Goal: Task Accomplishment & Management: Complete application form

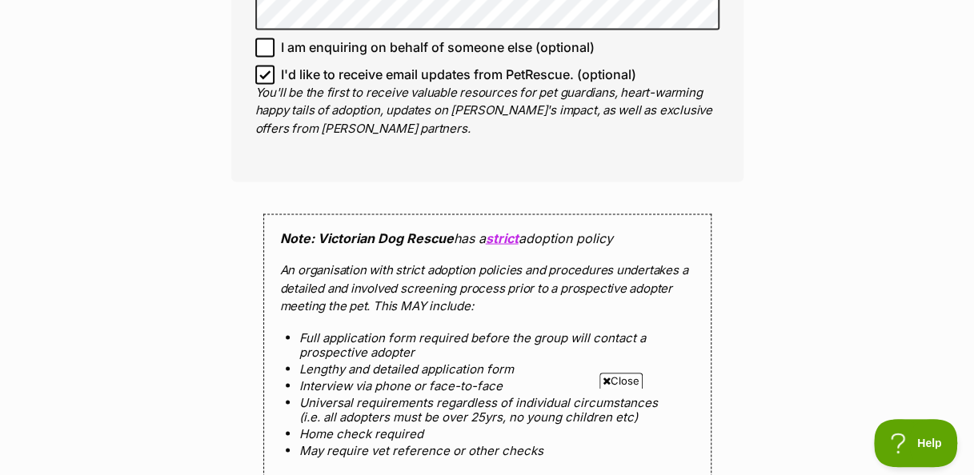
scroll to position [1345, 0]
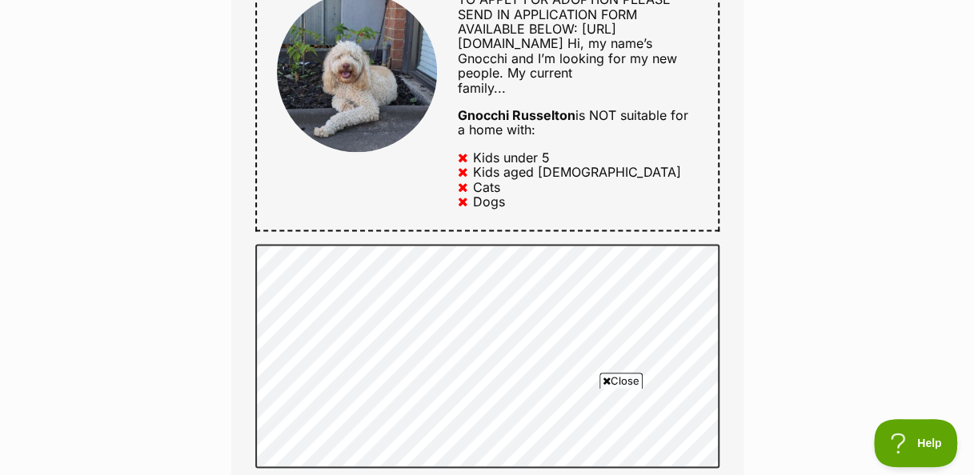
scroll to position [870, 0]
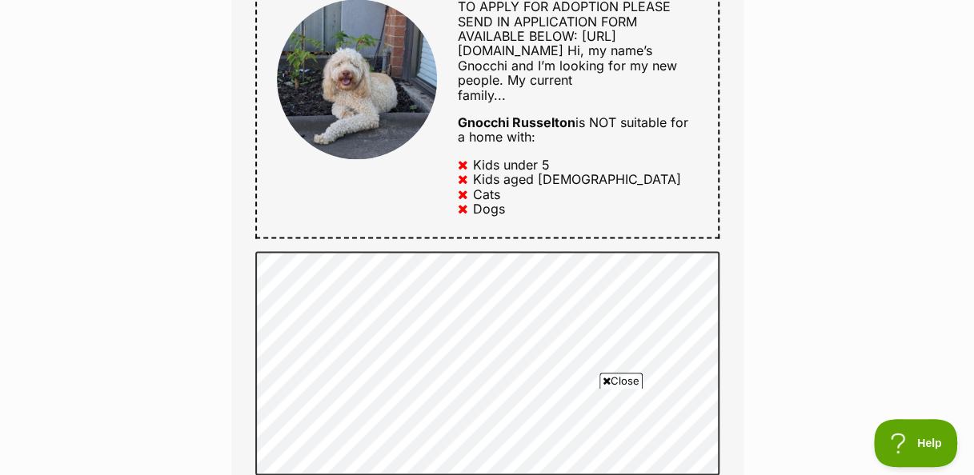
drag, startPoint x: 945, startPoint y: 176, endPoint x: 896, endPoint y: 212, distance: 60.6
click at [896, 212] on div "Enquire about Gnocchi Russelton Full name colleen Farrell Email We require this…" at bounding box center [487, 339] width 974 height 2127
drag, startPoint x: 896, startPoint y: 212, endPoint x: 851, endPoint y: 310, distance: 107.4
click at [851, 310] on div "Enquire about Gnocchi Russelton Full name colleen Farrell Email We require this…" at bounding box center [487, 339] width 974 height 2127
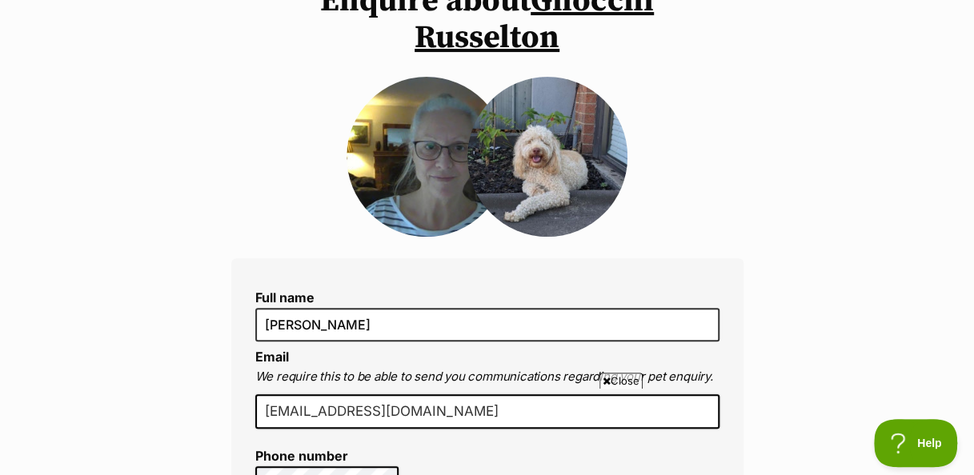
scroll to position [167, 0]
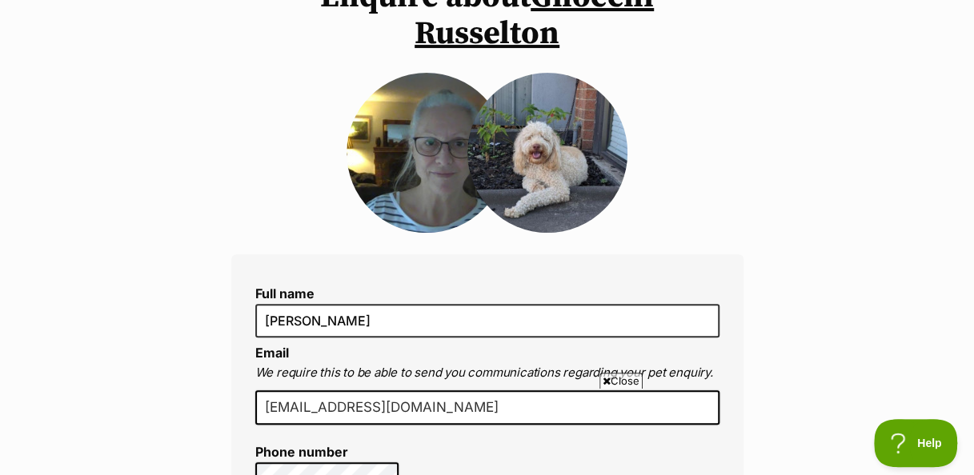
click at [606, 378] on icon at bounding box center [606, 381] width 8 height 10
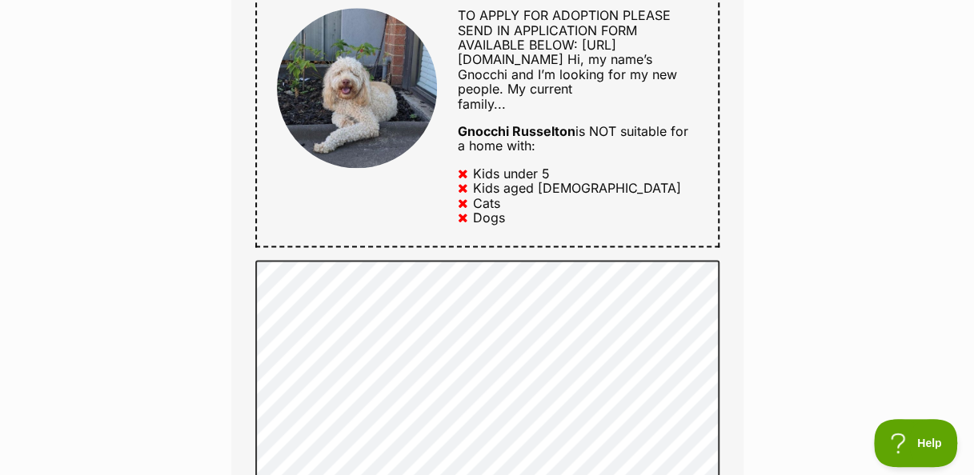
scroll to position [870, 0]
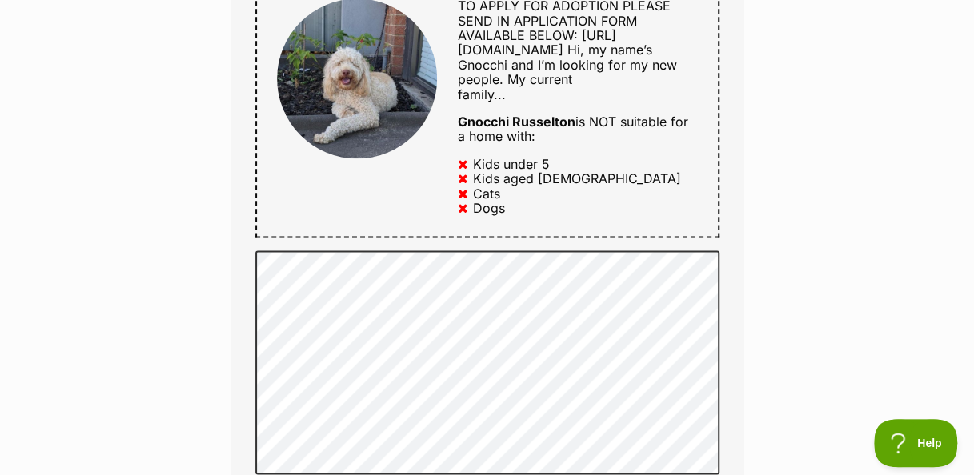
click at [813, 244] on div "Enquire about Gnocchi Russelton Full name colleen Farrell Email We require this…" at bounding box center [487, 338] width 974 height 2127
click at [813, 230] on div "Enquire about Gnocchi Russelton Full name colleen Farrell Email We require this…" at bounding box center [487, 338] width 974 height 2127
click at [817, 210] on div "Enquire about Gnocchi Russelton Full name colleen Farrell Email We require this…" at bounding box center [487, 338] width 974 height 2127
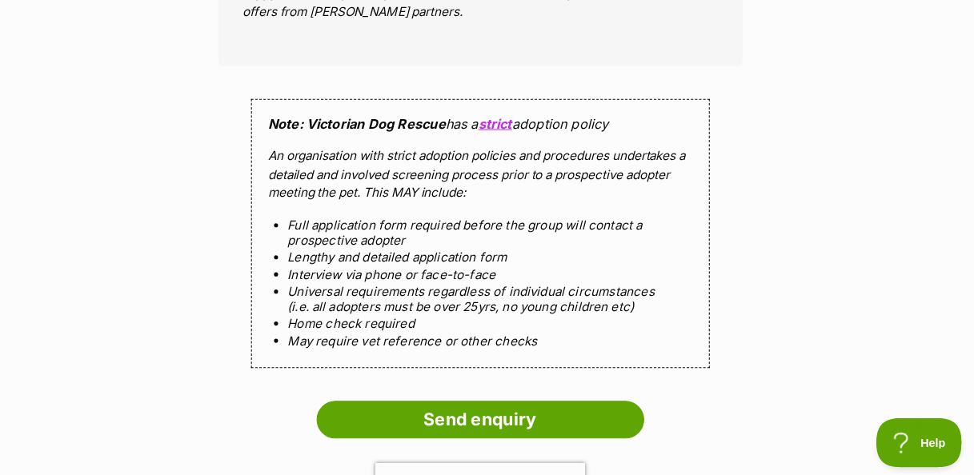
scroll to position [1425, 0]
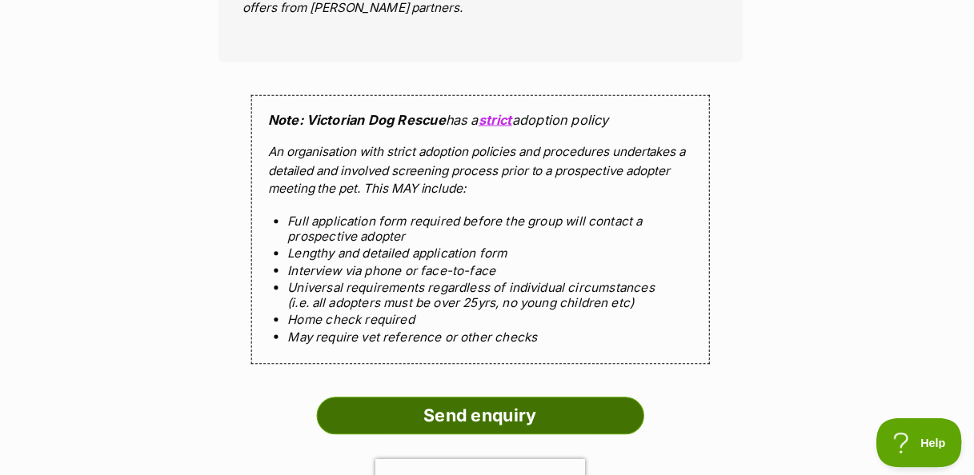
click at [515, 404] on input "Send enquiry" at bounding box center [487, 416] width 320 height 37
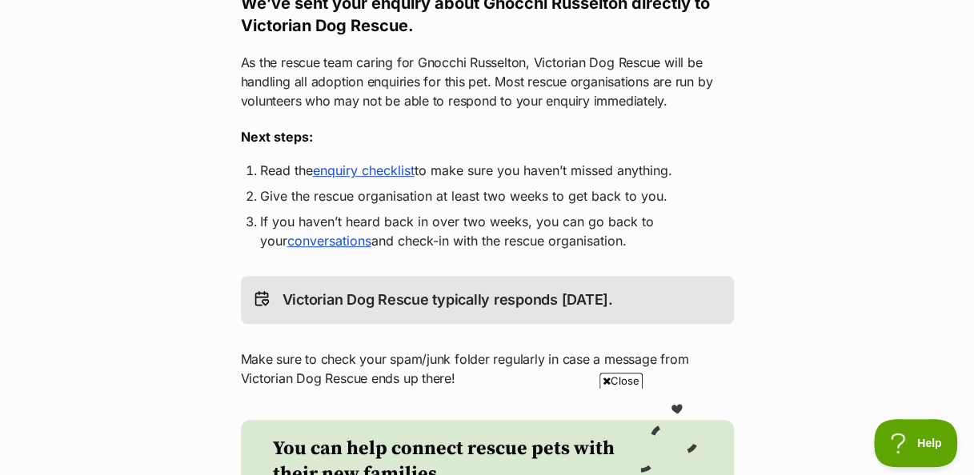
click at [365, 163] on link "enquiry checklist" at bounding box center [364, 170] width 102 height 16
click at [965, 132] on main "Return to Gnocchi Russelton's profile Woof! Meow! Thank you for enquiring about…" at bounding box center [487, 254] width 974 height 936
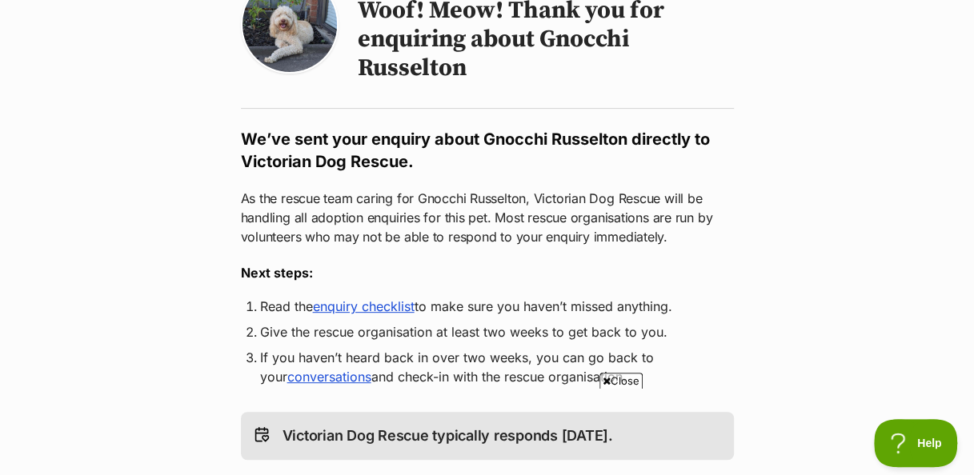
scroll to position [224, 0]
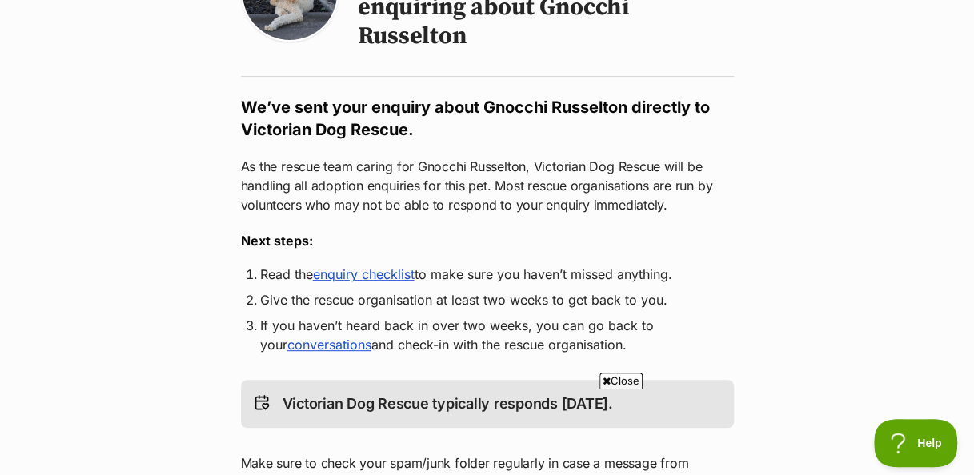
click at [394, 269] on link "enquiry checklist" at bounding box center [364, 274] width 102 height 16
drag, startPoint x: 973, startPoint y: 125, endPoint x: 896, endPoint y: 212, distance: 116.2
click at [896, 212] on main "Return to Gnocchi Russelton's profile Woof! Meow! Thank you for enquiring about…" at bounding box center [487, 358] width 974 height 936
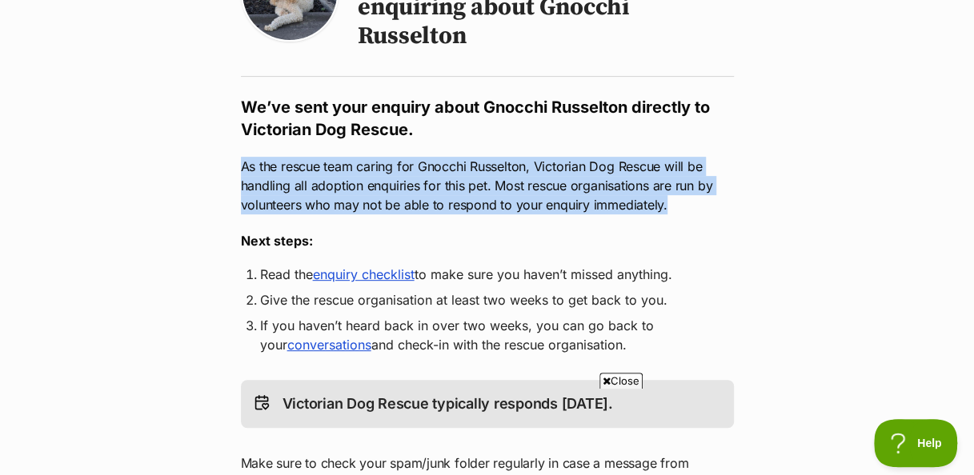
drag, startPoint x: 896, startPoint y: 212, endPoint x: 850, endPoint y: 177, distance: 58.2
click at [850, 177] on main "Return to Gnocchi Russelton's profile Woof! Meow! Thank you for enquiring about…" at bounding box center [487, 358] width 974 height 936
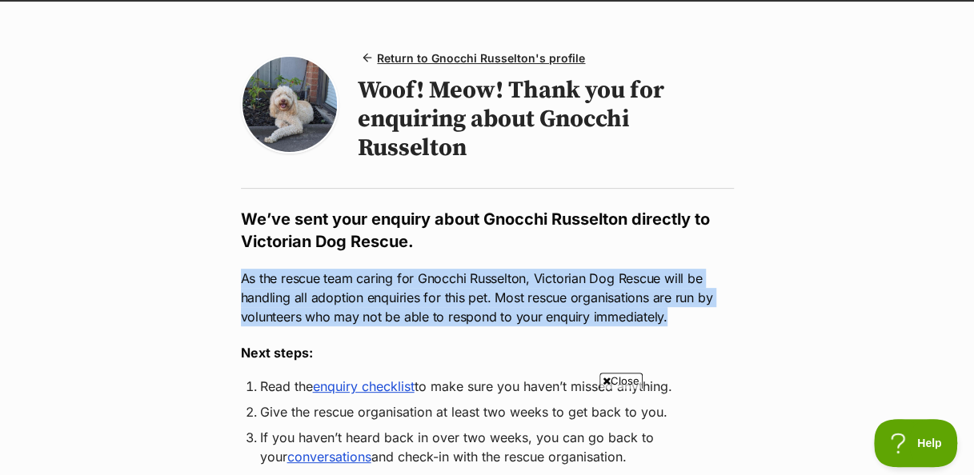
scroll to position [109, 0]
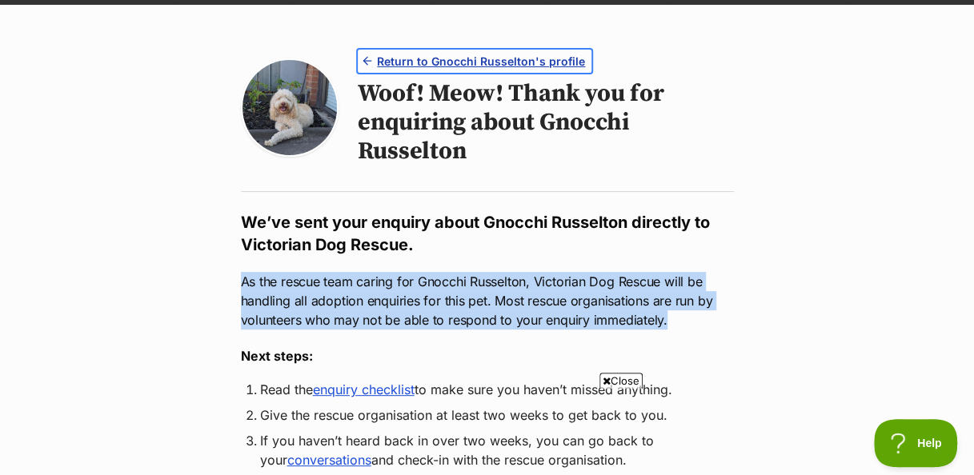
click at [529, 58] on span "Return to Gnocchi Russelton's profile" at bounding box center [481, 61] width 208 height 17
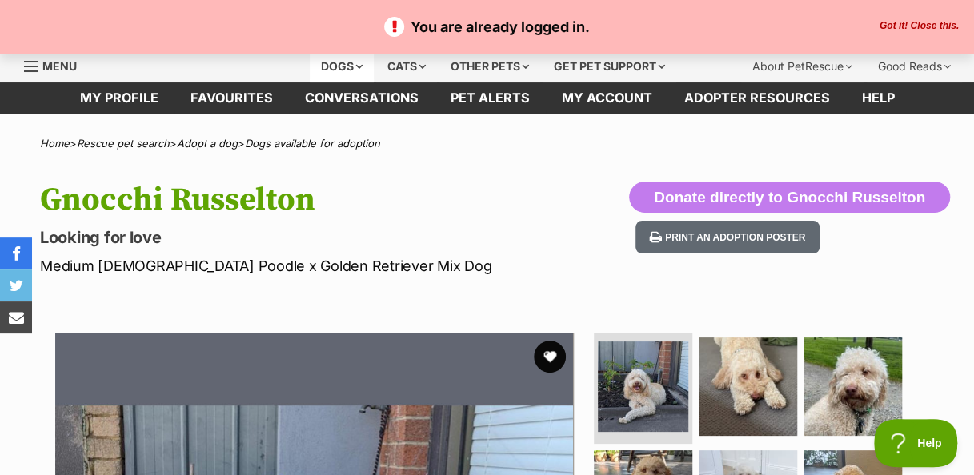
click at [351, 59] on div "Dogs" at bounding box center [342, 66] width 64 height 32
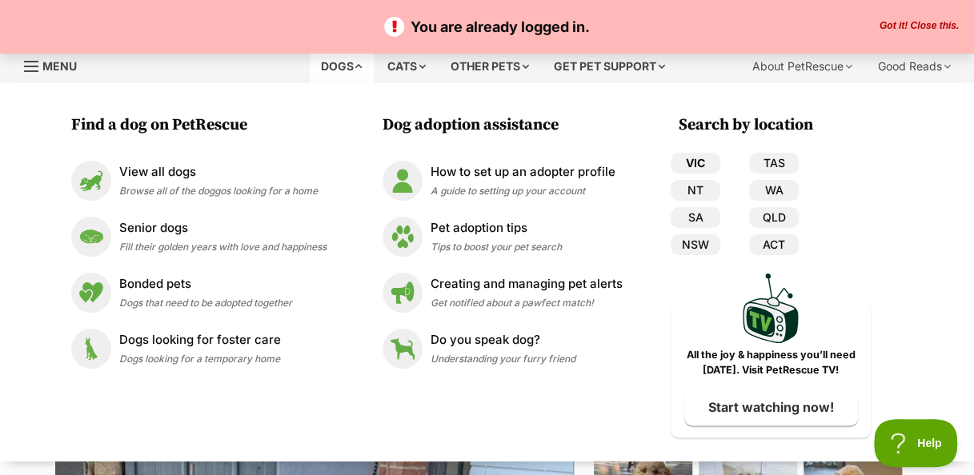
click at [699, 157] on link "VIC" at bounding box center [695, 163] width 50 height 21
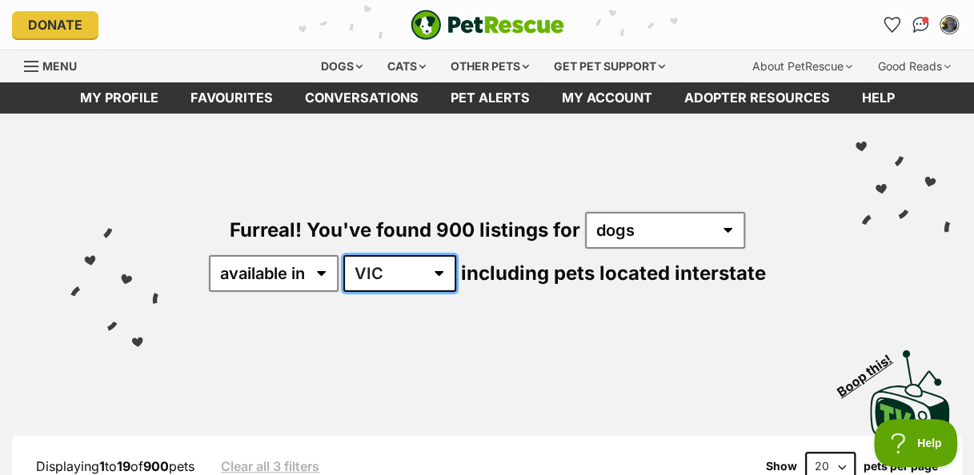
click at [442, 272] on select "Australia ACT NSW NT QLD SA TAS VIC WA" at bounding box center [399, 273] width 113 height 37
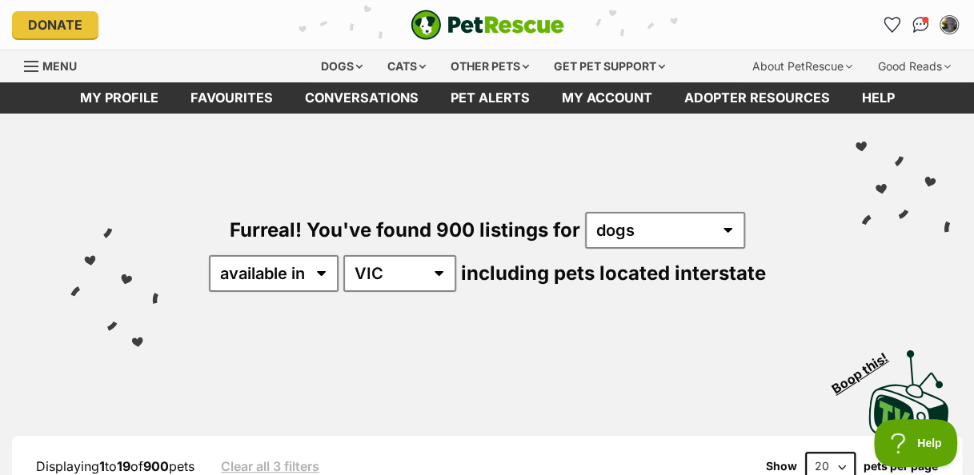
click at [530, 374] on div "Visit PetRescue TV (external site) Boop this!" at bounding box center [487, 394] width 926 height 117
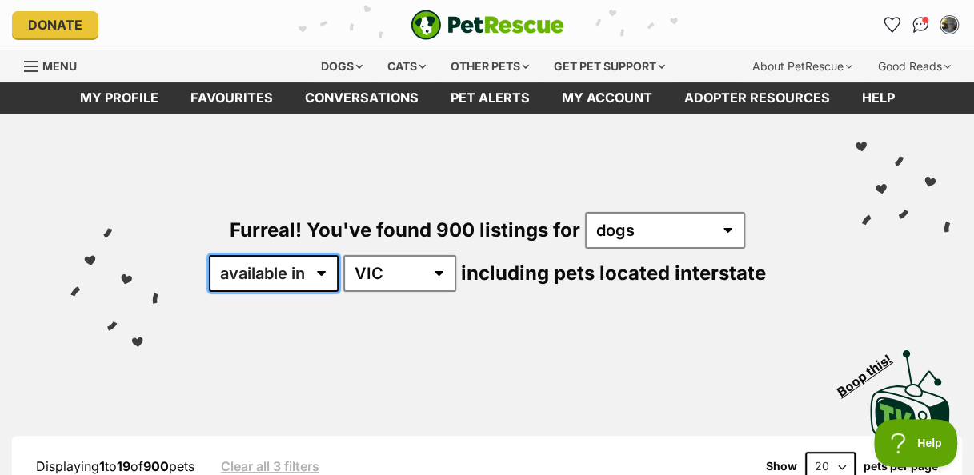
click at [320, 269] on select "available in located in" at bounding box center [274, 273] width 130 height 37
select select "disabled"
click at [209, 255] on select "available in located in" at bounding box center [274, 273] width 130 height 37
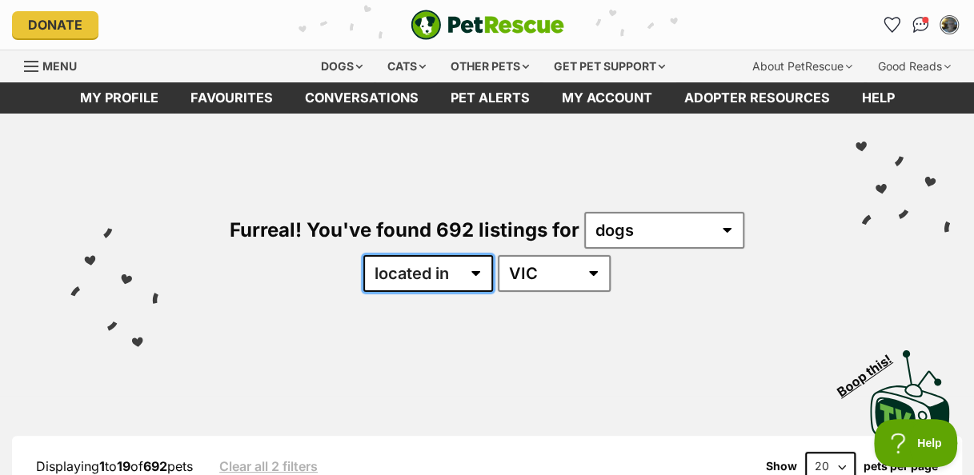
click at [480, 273] on select "available in located in" at bounding box center [428, 273] width 130 height 37
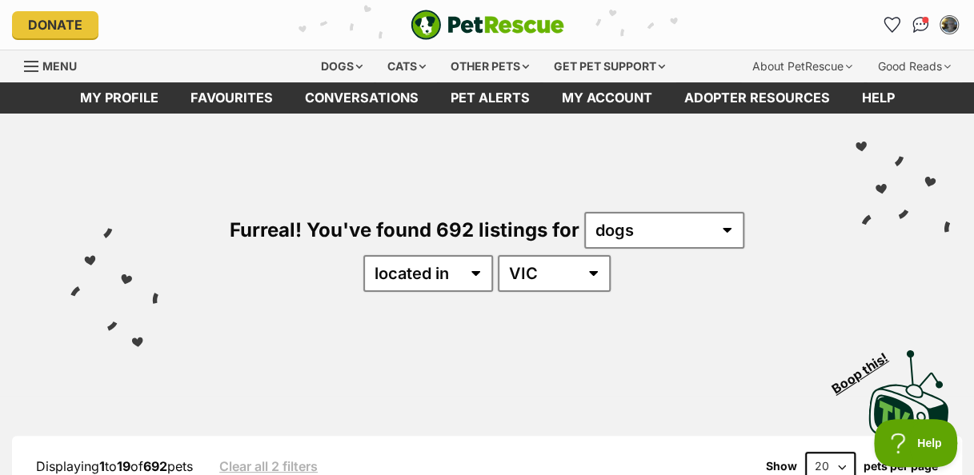
click at [637, 350] on div "Visit PetRescue TV (external site) Boop this!" at bounding box center [487, 394] width 926 height 117
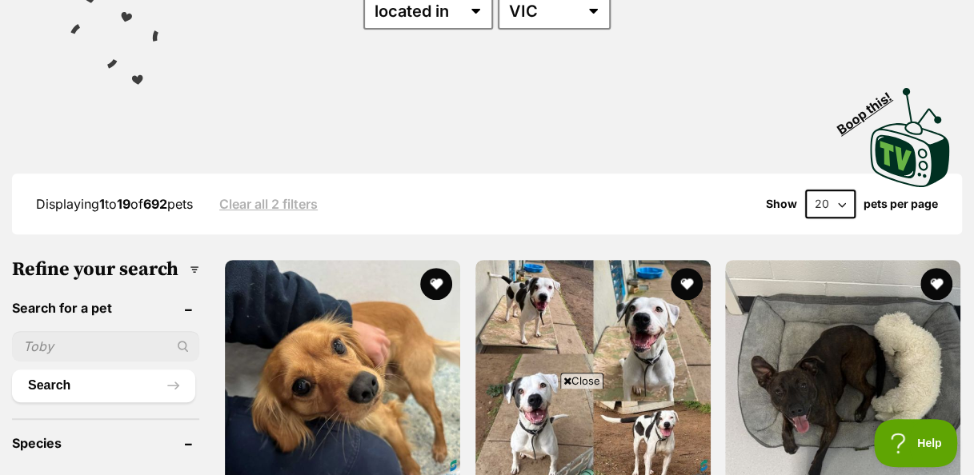
scroll to position [277, 0]
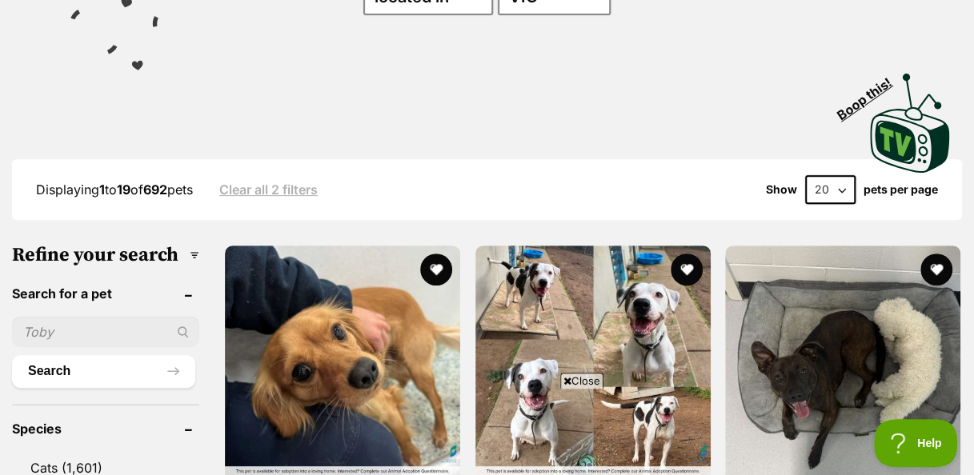
click at [563, 376] on icon at bounding box center [567, 381] width 8 height 10
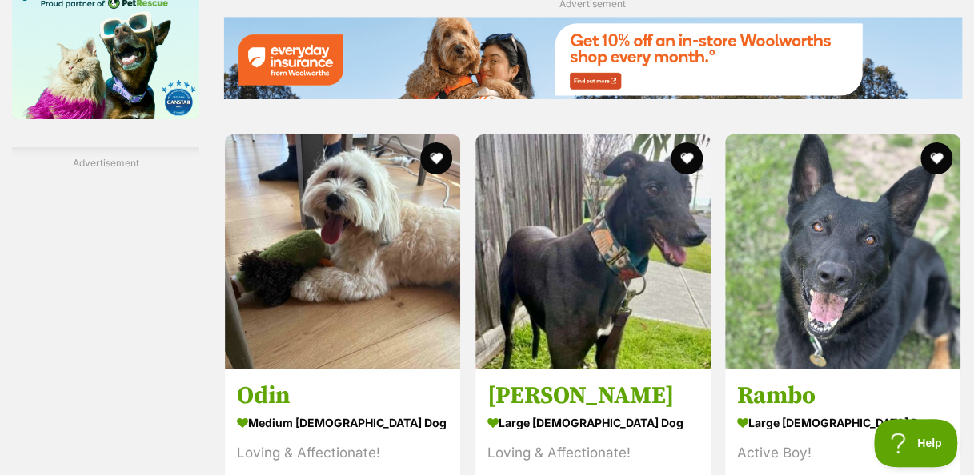
scroll to position [2762, 0]
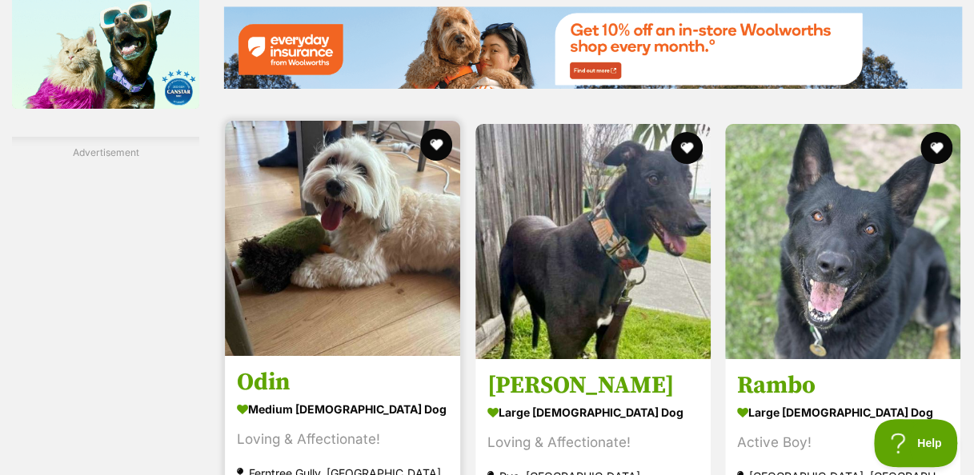
click at [398, 251] on img at bounding box center [342, 238] width 235 height 235
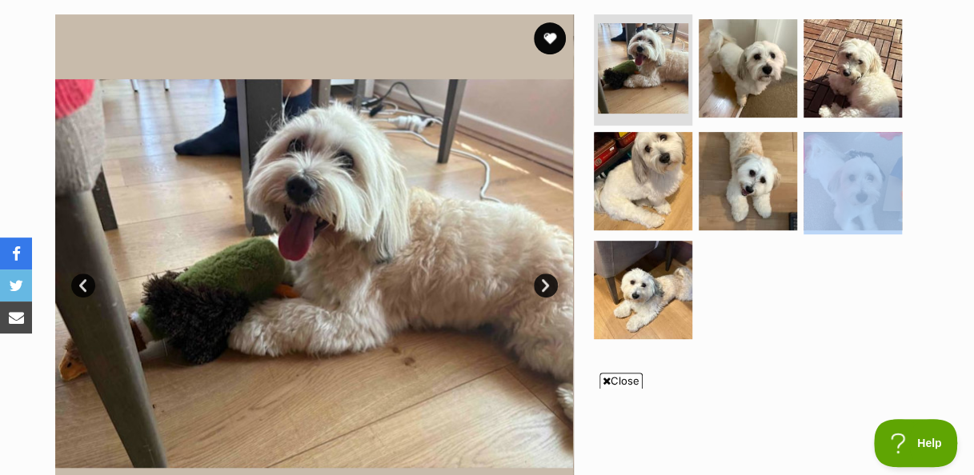
scroll to position [318, 0]
click at [721, 80] on img at bounding box center [747, 67] width 103 height 103
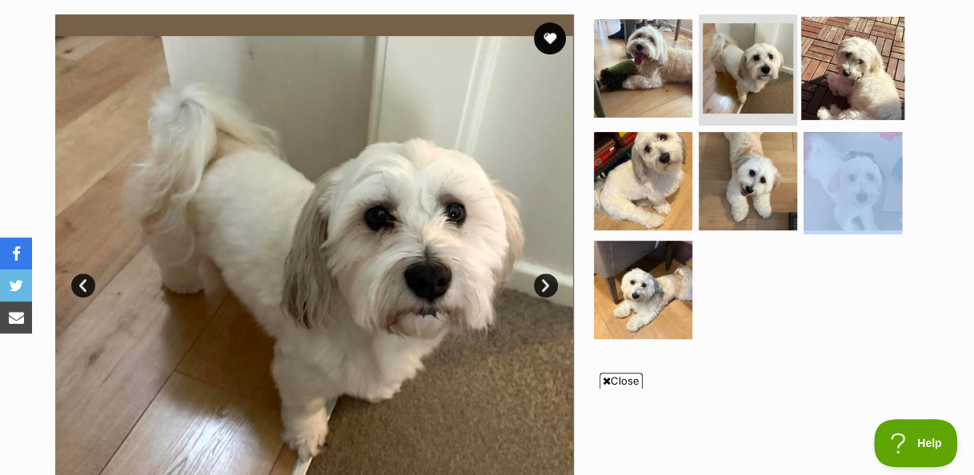
click at [845, 70] on img at bounding box center [852, 67] width 103 height 103
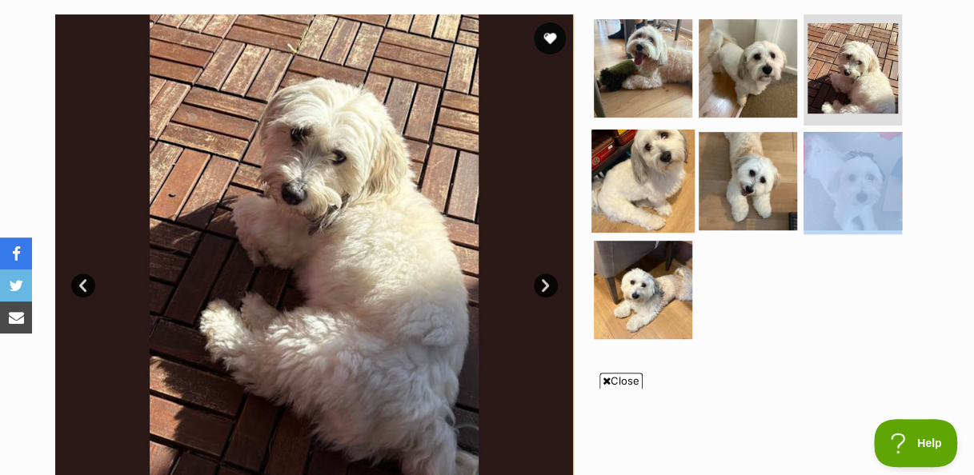
click at [652, 191] on img at bounding box center [642, 181] width 103 height 103
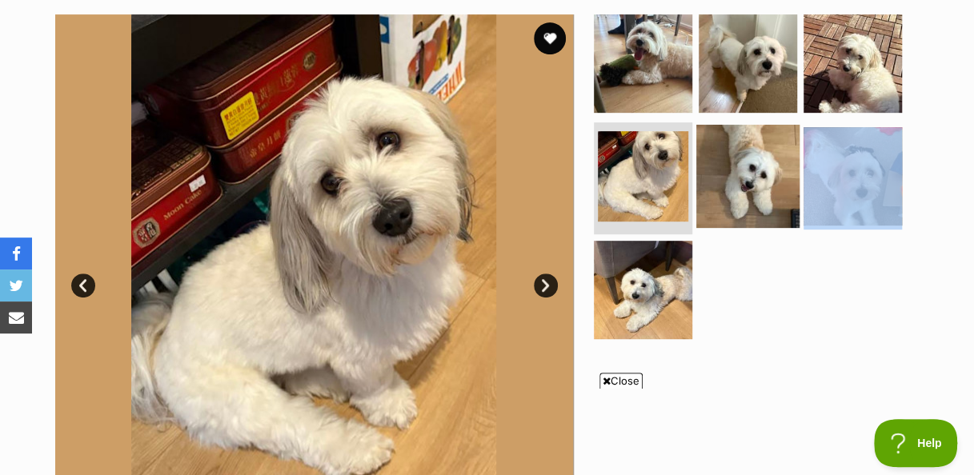
click at [748, 182] on img at bounding box center [747, 176] width 103 height 103
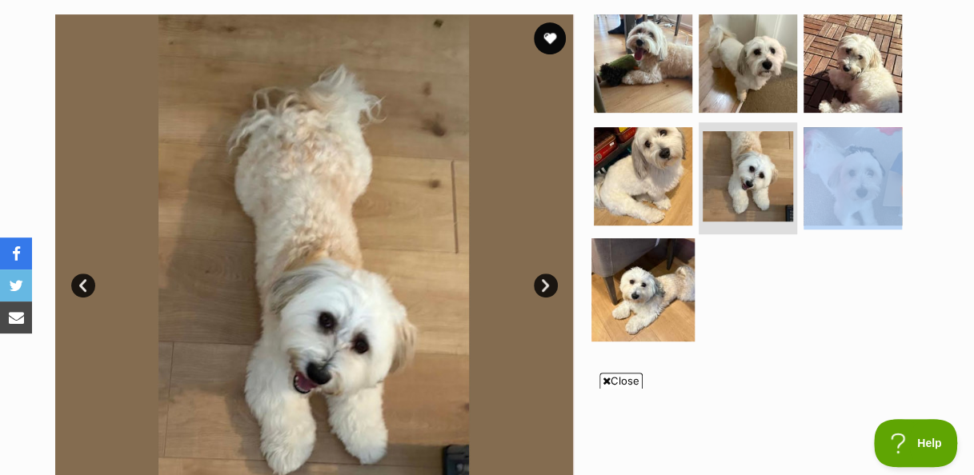
click at [633, 304] on img at bounding box center [642, 289] width 103 height 103
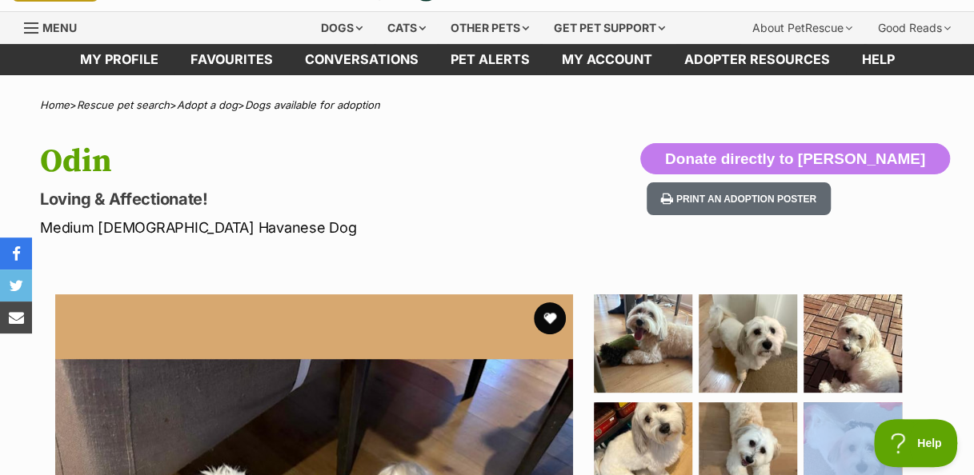
scroll to position [0, 0]
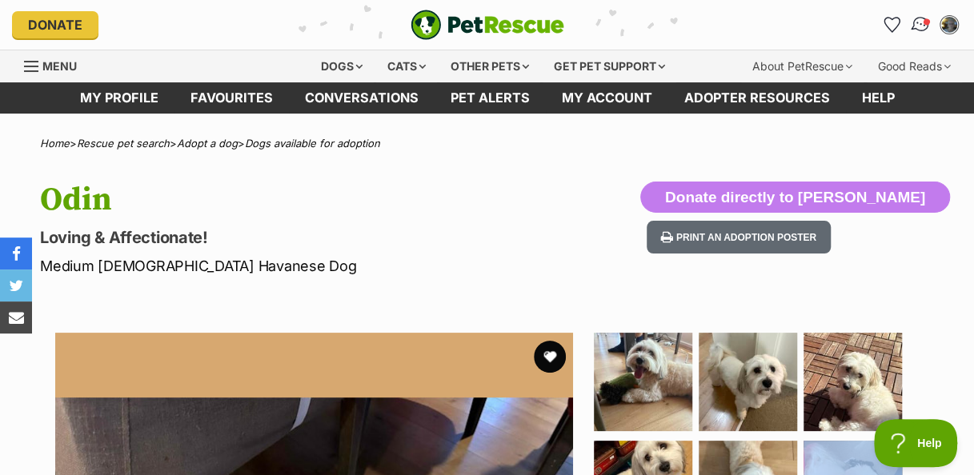
click at [918, 20] on img "Conversations" at bounding box center [921, 24] width 22 height 21
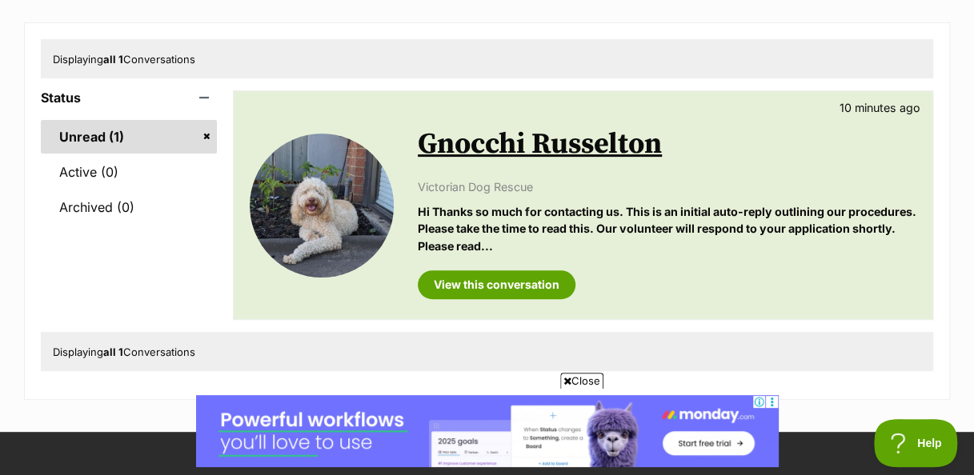
scroll to position [224, 0]
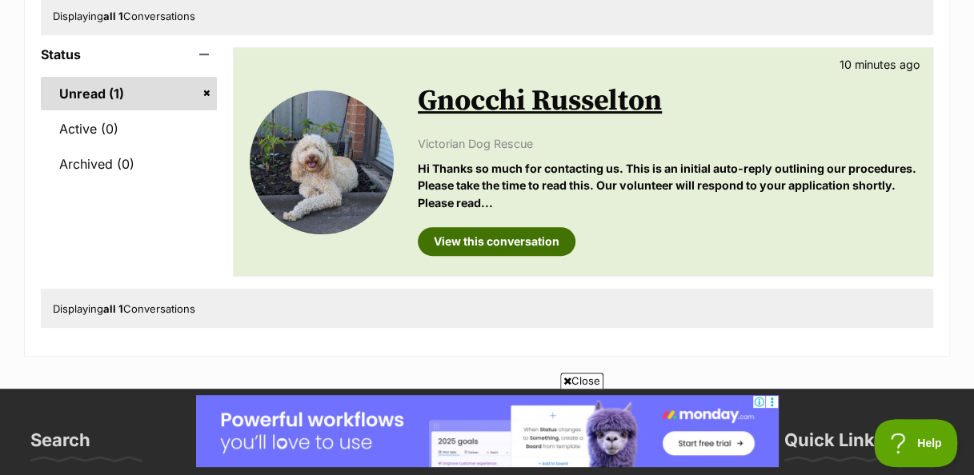
click at [496, 236] on link "View this conversation" at bounding box center [497, 241] width 158 height 29
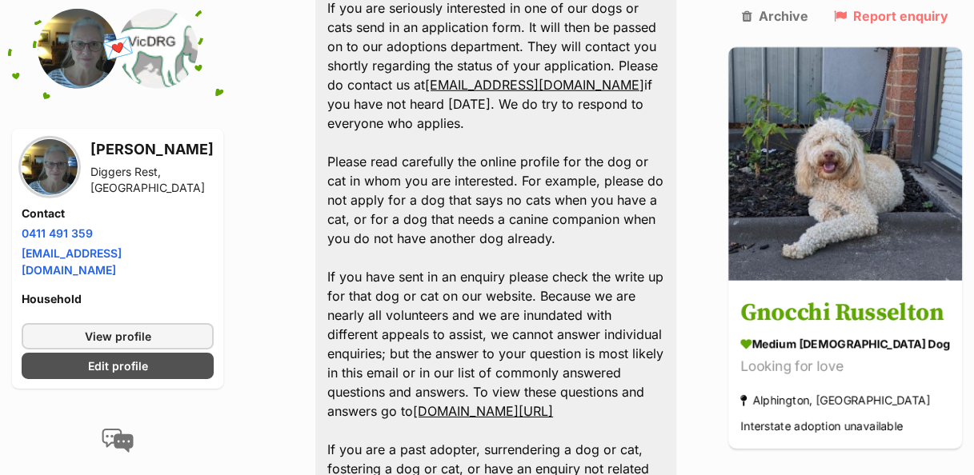
scroll to position [2301, 0]
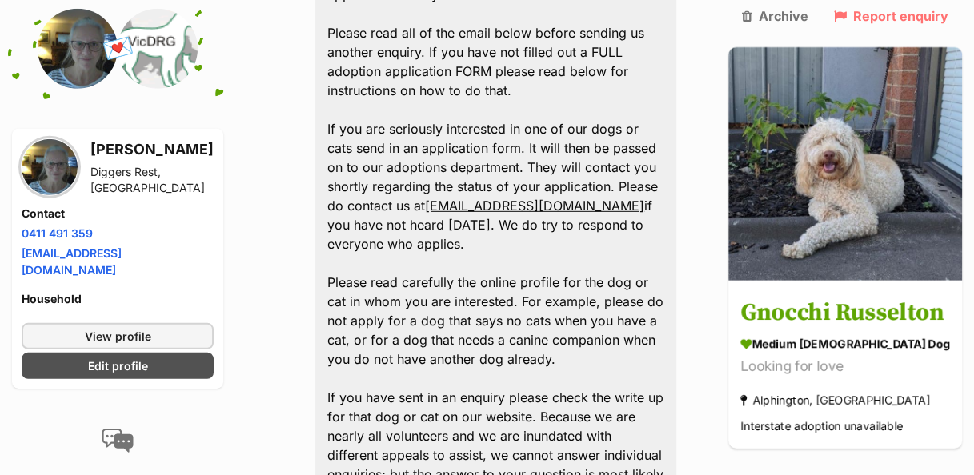
click at [676, 70] on div "Hi Thanks so much for contacting us. This is an initial auto-reply outlining ou…" at bounding box center [495, 388] width 361 height 1022
click at [674, 360] on div "Hi Thanks so much for contacting us. This is an initial auto-reply outlining ou…" at bounding box center [495, 388] width 361 height 1022
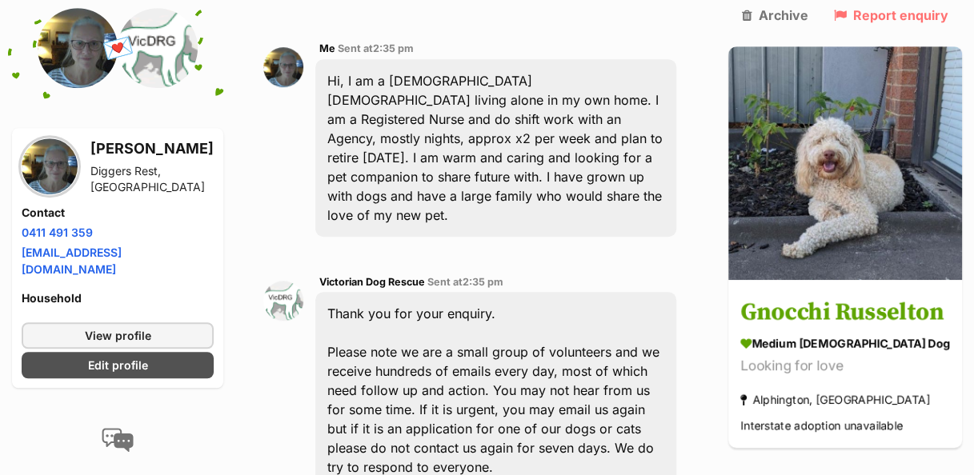
scroll to position [518, 0]
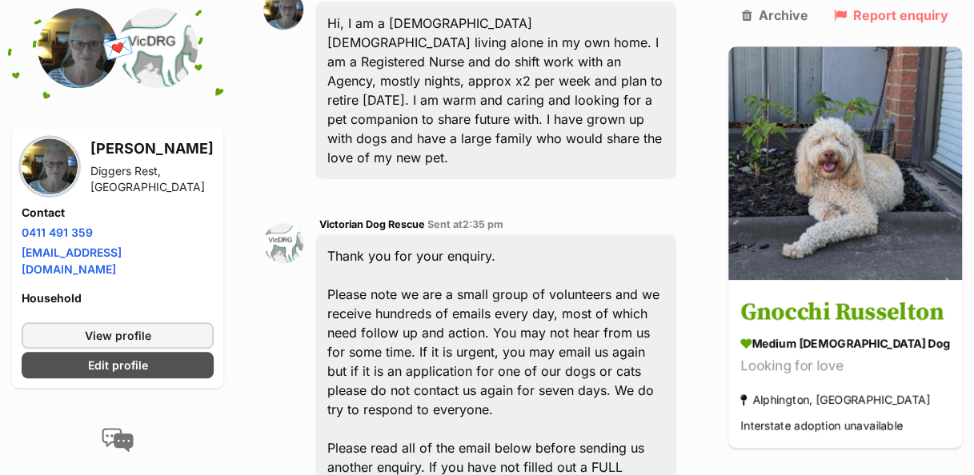
click at [643, 123] on div "Hi, I am a [DEMOGRAPHIC_DATA] [DEMOGRAPHIC_DATA] living alone in my own home. I…" at bounding box center [495, 91] width 361 height 178
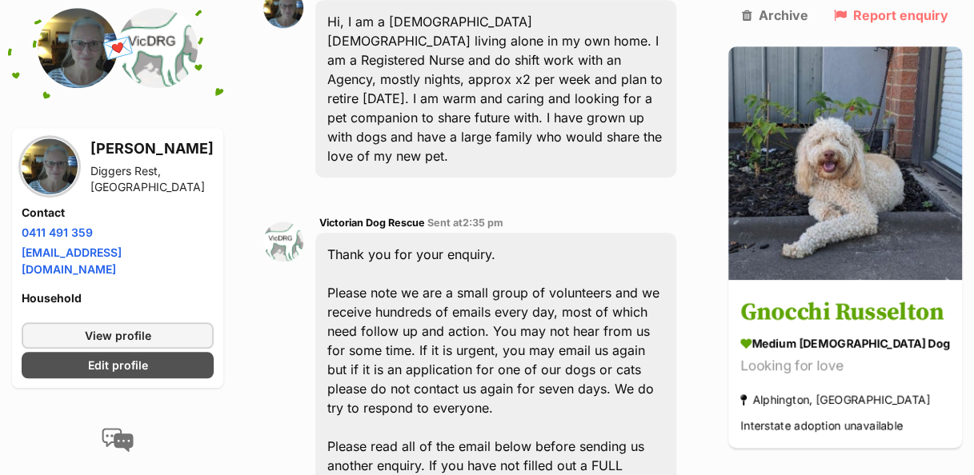
click at [642, 112] on div "Hi, I am a [DEMOGRAPHIC_DATA] [DEMOGRAPHIC_DATA] living alone in my own home. I…" at bounding box center [495, 89] width 361 height 178
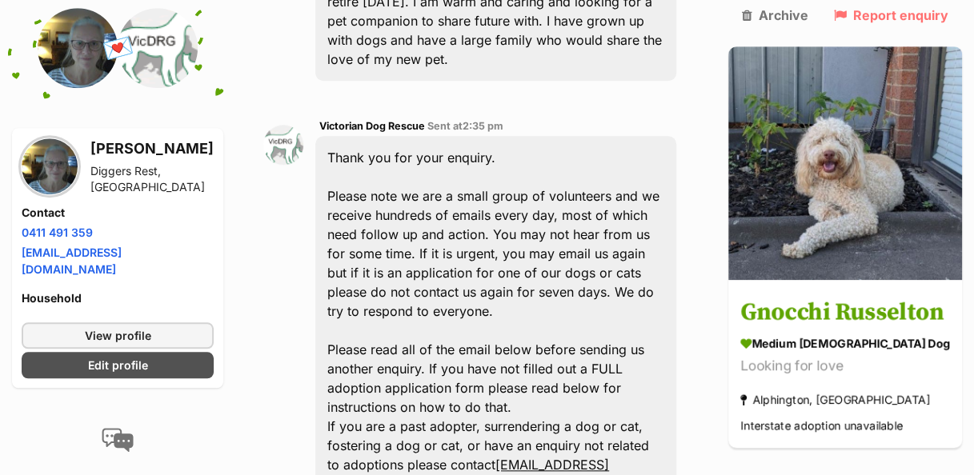
scroll to position [613, 0]
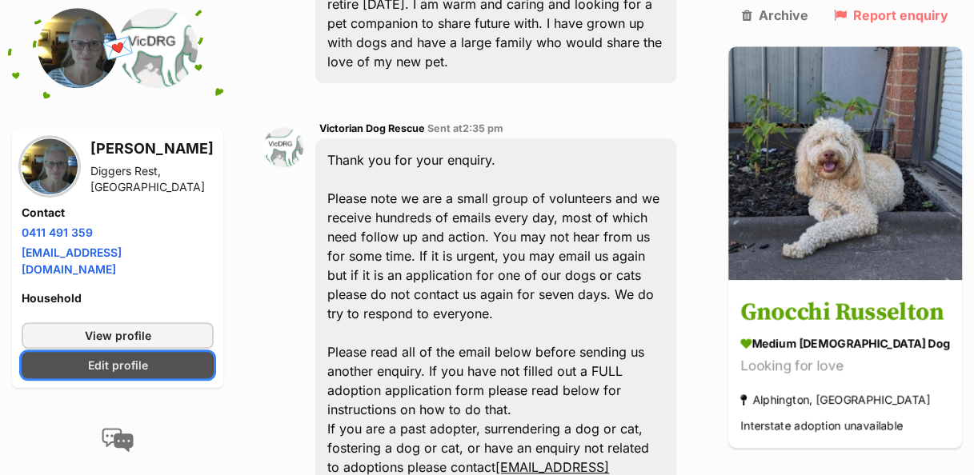
click at [133, 357] on span "Edit profile" at bounding box center [118, 365] width 60 height 17
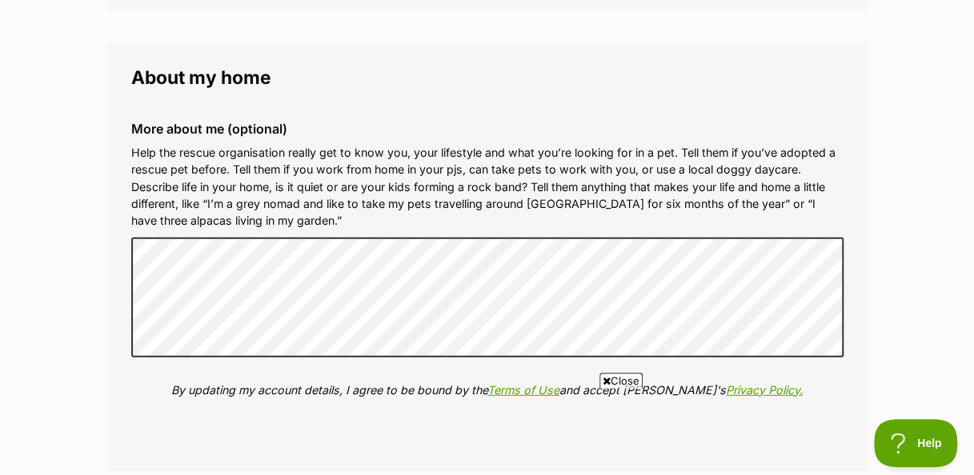
click at [618, 378] on span "Close" at bounding box center [620, 381] width 43 height 16
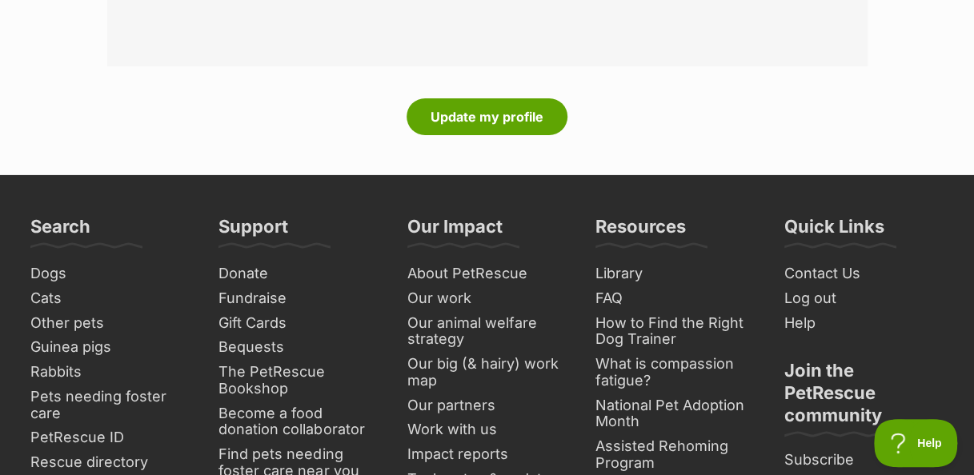
scroll to position [2460, 0]
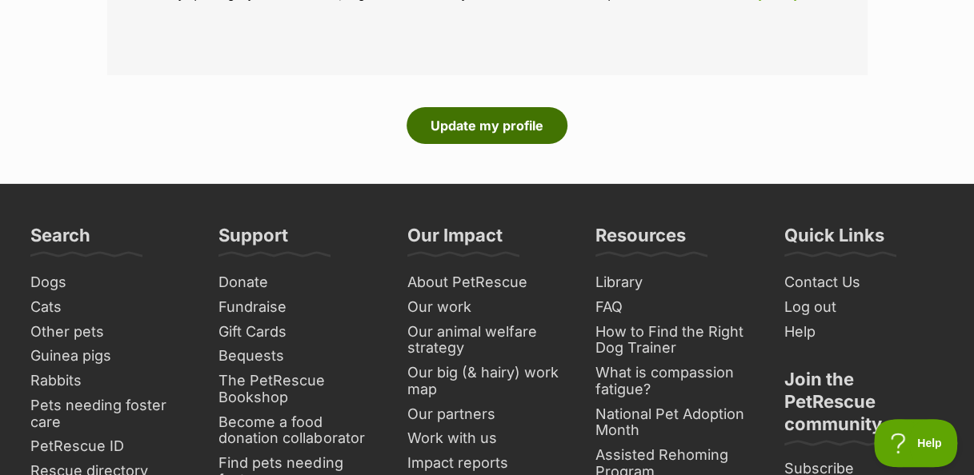
click at [498, 130] on button "Update my profile" at bounding box center [486, 125] width 161 height 37
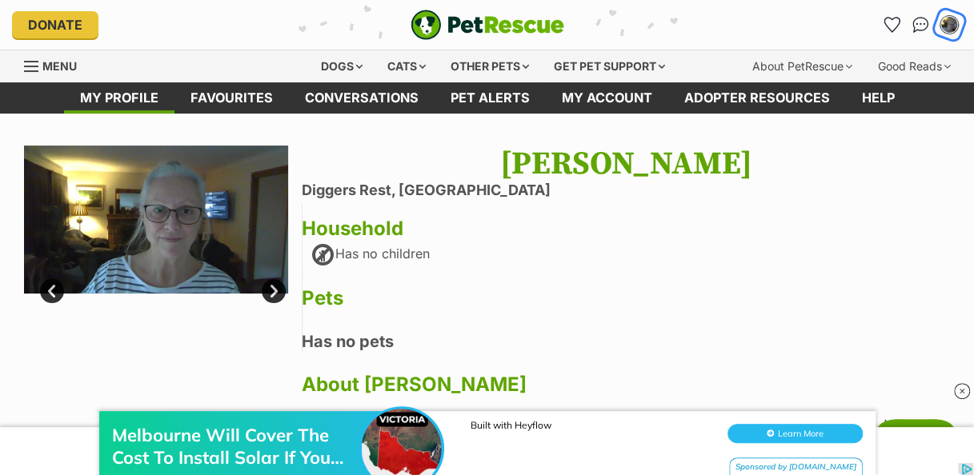
click at [948, 18] on img "My account" at bounding box center [948, 24] width 21 height 21
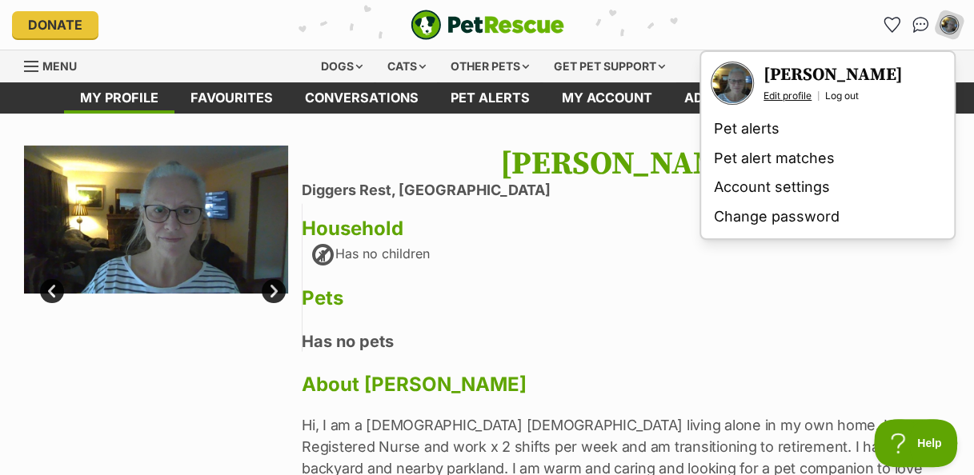
click at [788, 93] on link "Edit profile" at bounding box center [787, 96] width 48 height 13
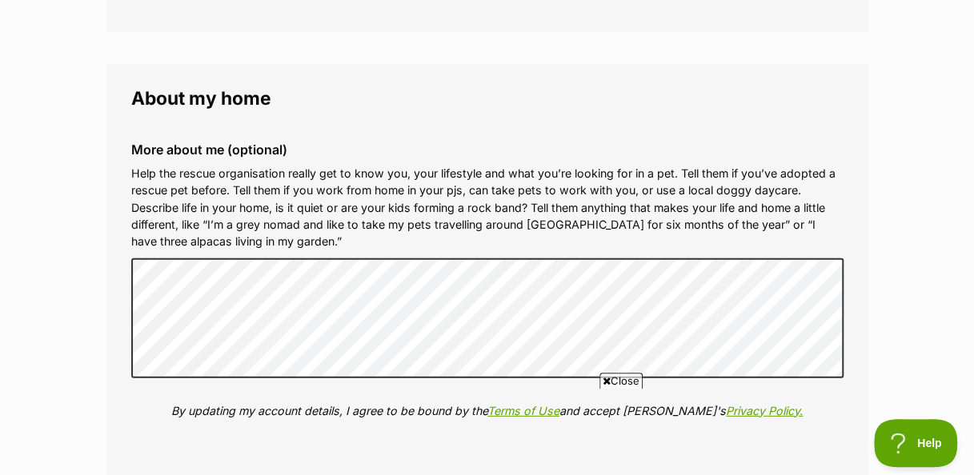
scroll to position [2047, 0]
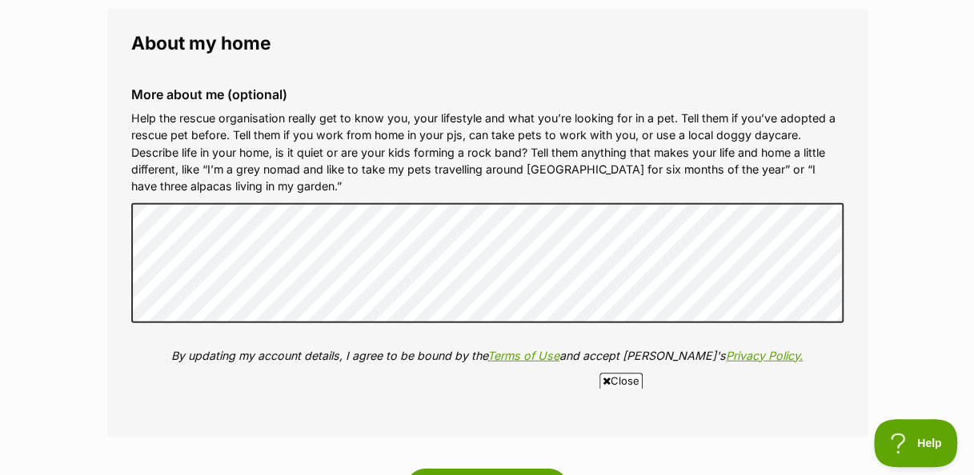
scroll to position [2094, 0]
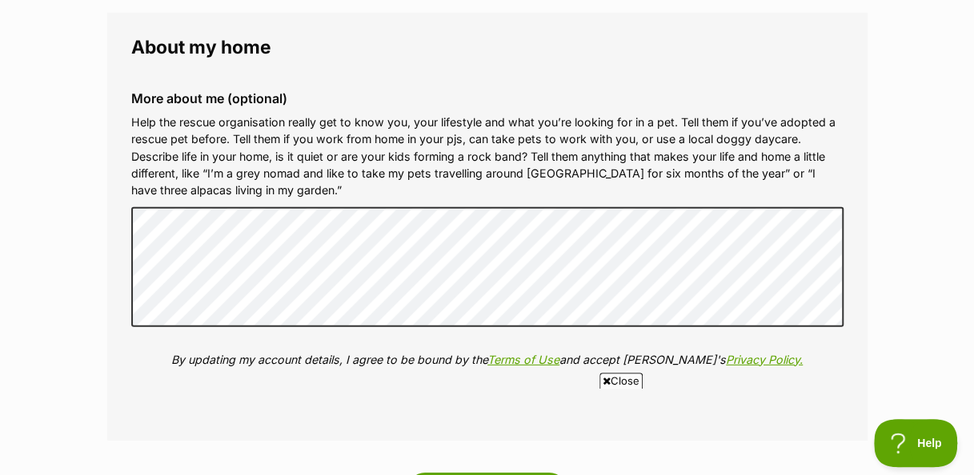
drag, startPoint x: 947, startPoint y: 262, endPoint x: 955, endPoint y: 250, distance: 15.1
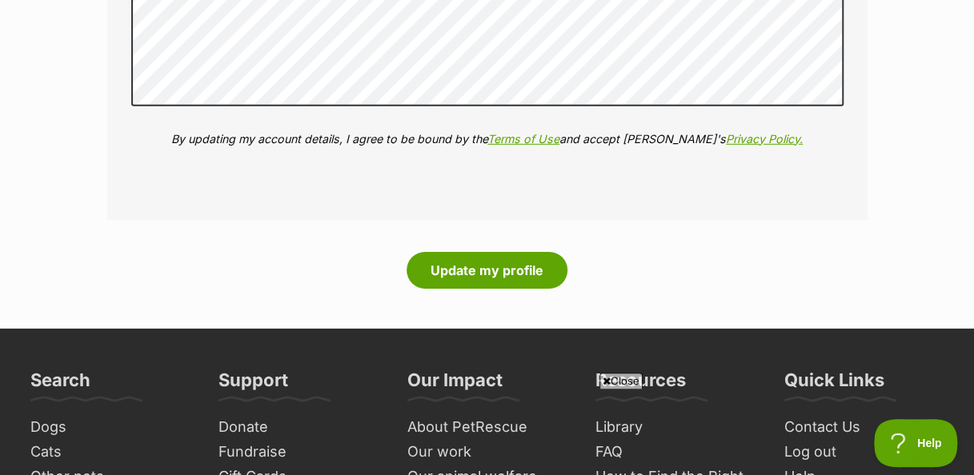
scroll to position [2320, 0]
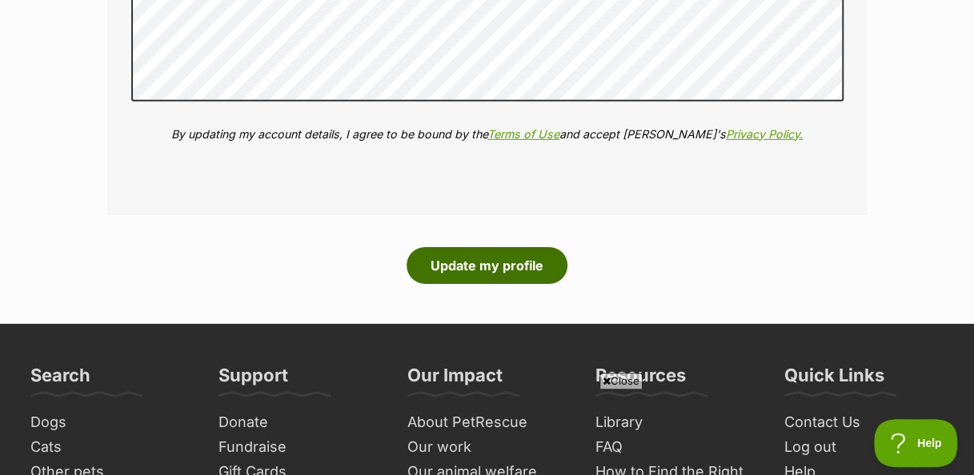
click at [493, 256] on button "Update my profile" at bounding box center [486, 265] width 161 height 37
